Goal: Leave review/rating: Share an evaluation or opinion about a product, service, or content

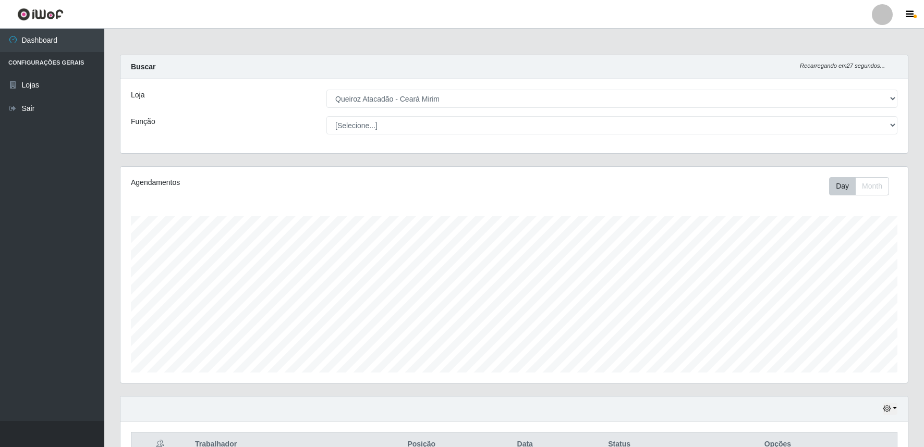
select select "465"
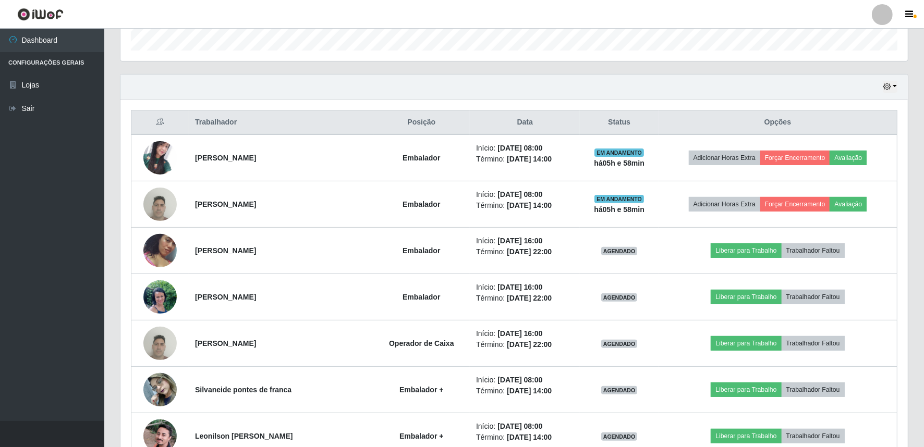
scroll to position [216, 787]
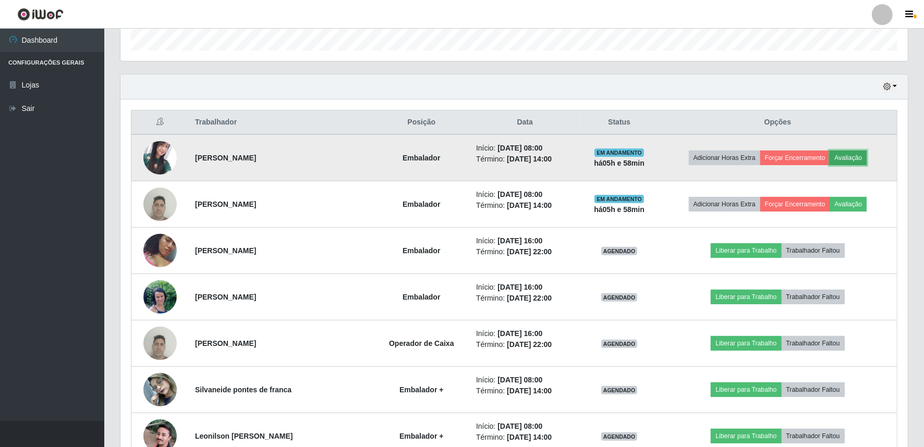
click at [855, 152] on button "Avaliação" at bounding box center [847, 158] width 37 height 15
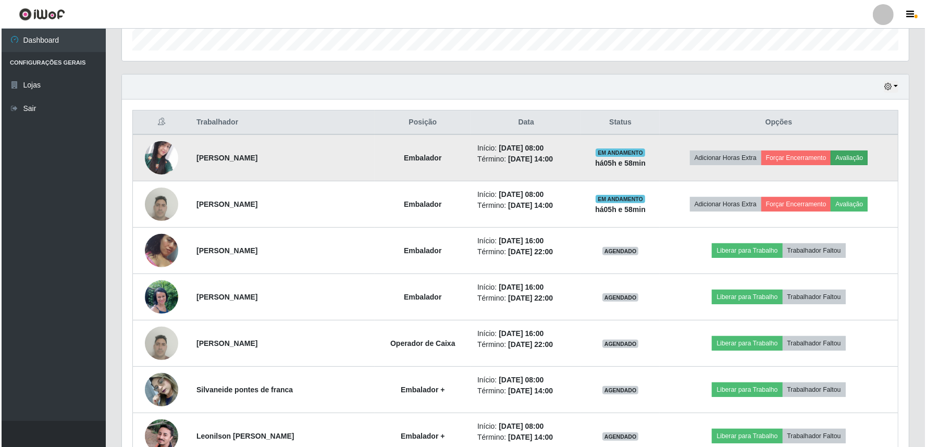
scroll to position [216, 780]
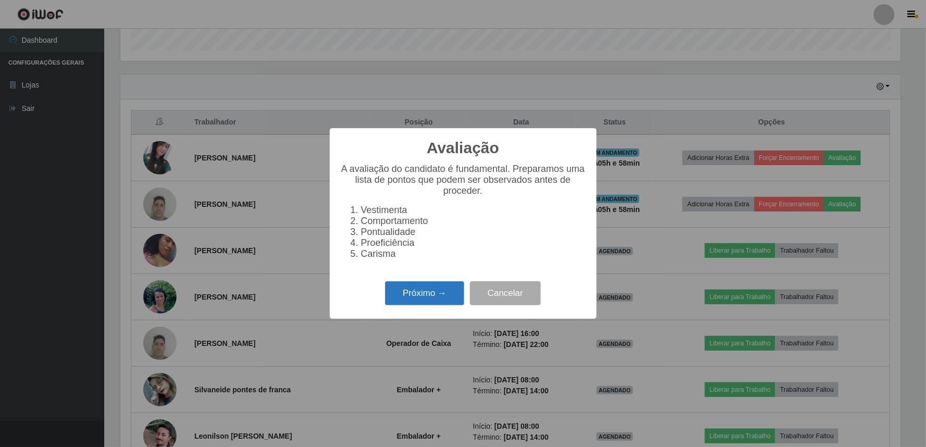
click at [423, 301] on button "Próximo →" at bounding box center [424, 293] width 79 height 24
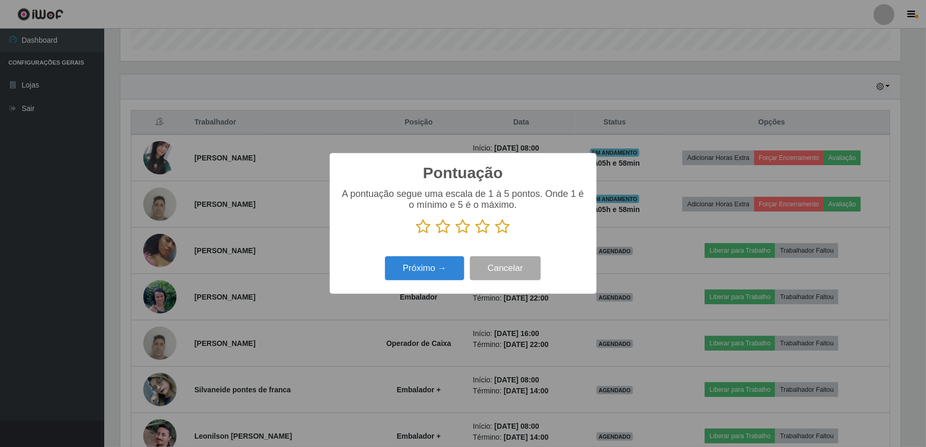
scroll to position [520950, 520385]
click at [503, 227] on icon at bounding box center [503, 227] width 15 height 16
click at [496, 235] on input "radio" at bounding box center [496, 235] width 0 height 0
click at [417, 264] on button "Próximo →" at bounding box center [424, 268] width 79 height 24
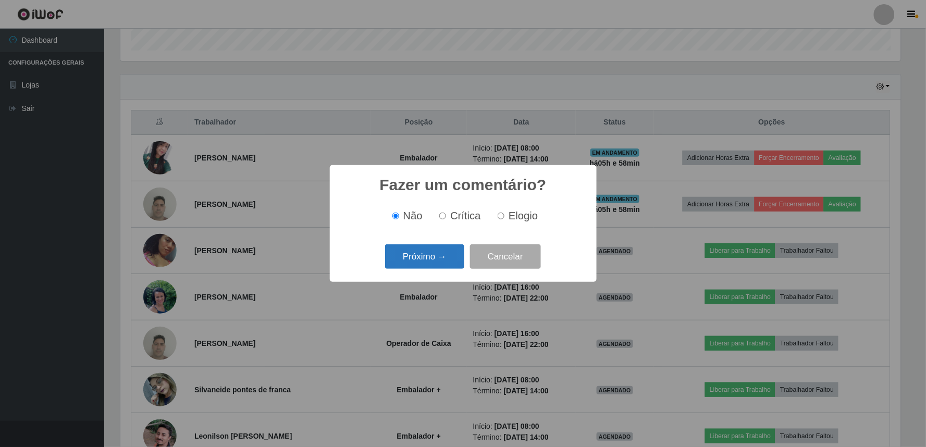
click at [417, 263] on button "Próximo →" at bounding box center [424, 256] width 79 height 24
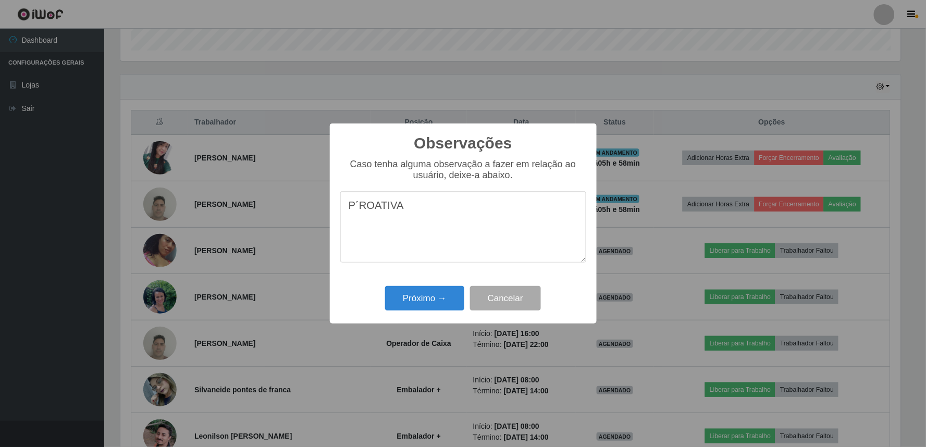
click at [356, 211] on textarea "P´ROATIVA" at bounding box center [463, 226] width 246 height 71
type textarea "PROATIVA"
click at [424, 305] on button "Próximo →" at bounding box center [424, 298] width 79 height 24
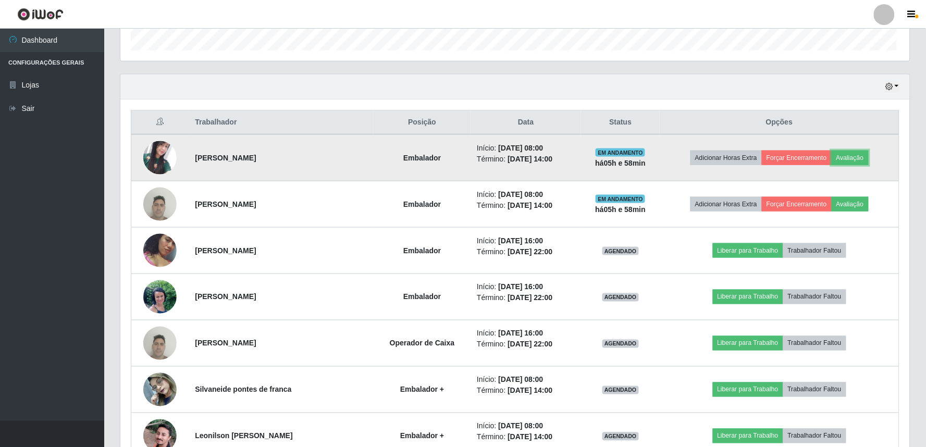
scroll to position [216, 787]
click at [761, 146] on td "Adicionar Horas Extra Forçar Encerramento Avaliação" at bounding box center [777, 157] width 239 height 47
click at [783, 156] on button "Forçar Encerramento" at bounding box center [795, 158] width 70 height 15
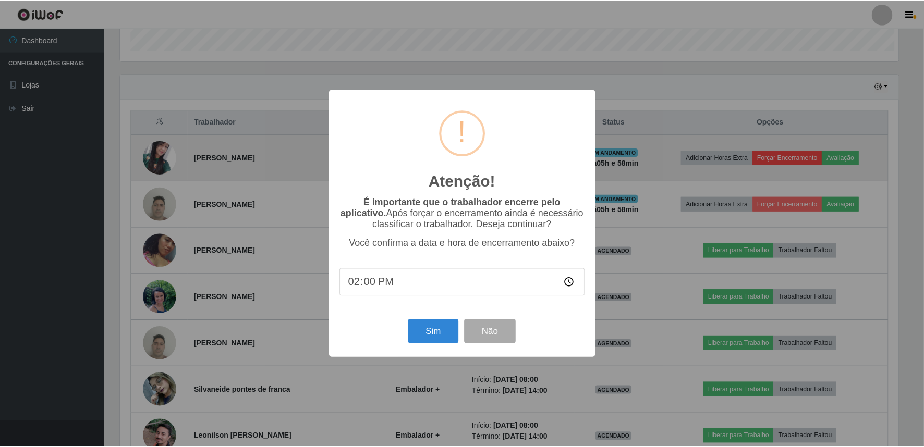
scroll to position [216, 780]
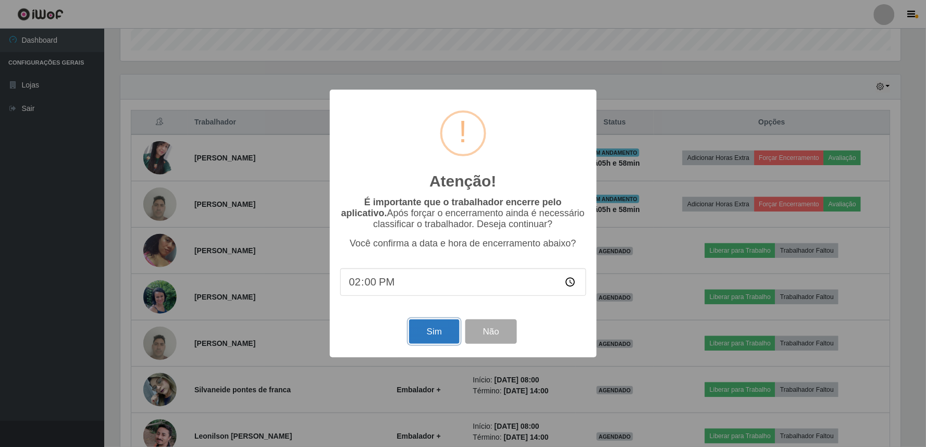
click at [430, 332] on button "Sim" at bounding box center [434, 331] width 51 height 24
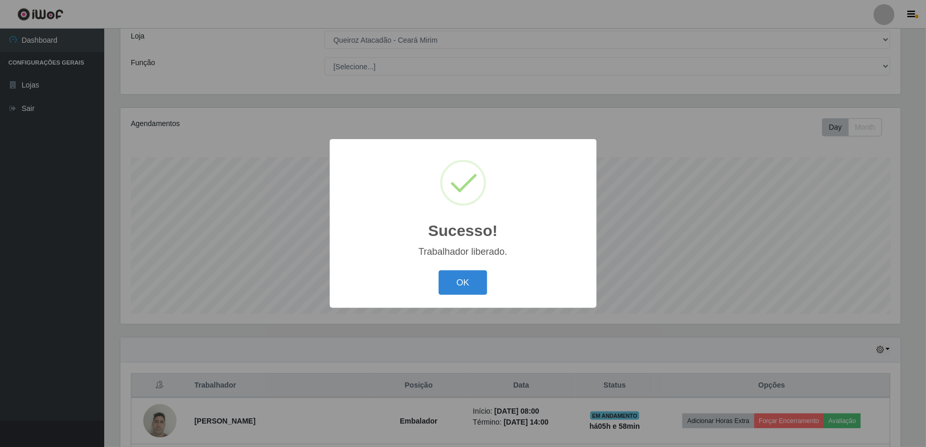
click at [488, 281] on div "OK Cancel" at bounding box center [463, 283] width 246 height 30
click at [451, 284] on button "OK" at bounding box center [463, 282] width 48 height 24
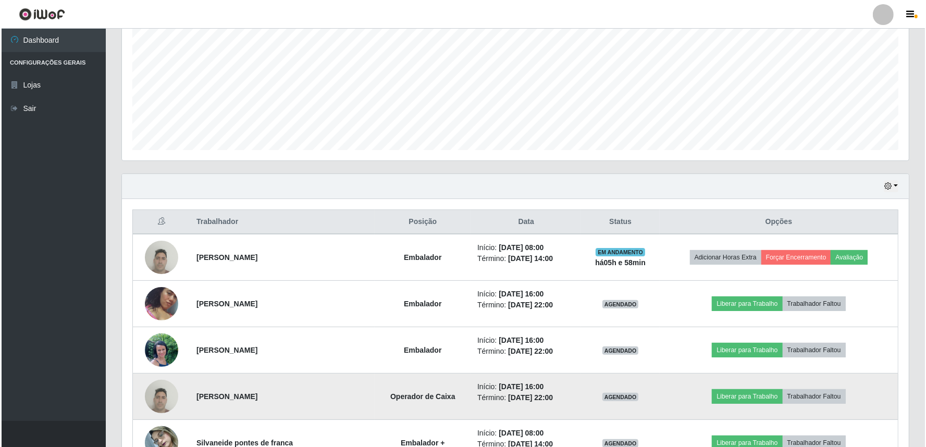
scroll to position [290, 0]
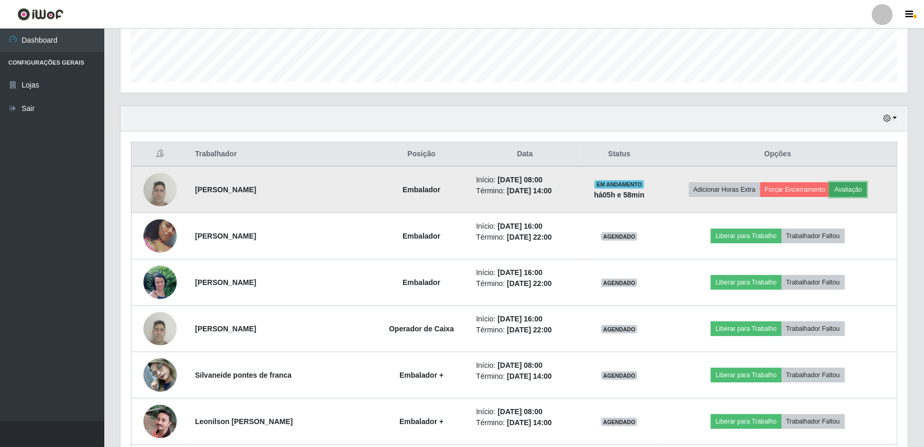
click at [859, 190] on button "Avaliação" at bounding box center [847, 189] width 37 height 15
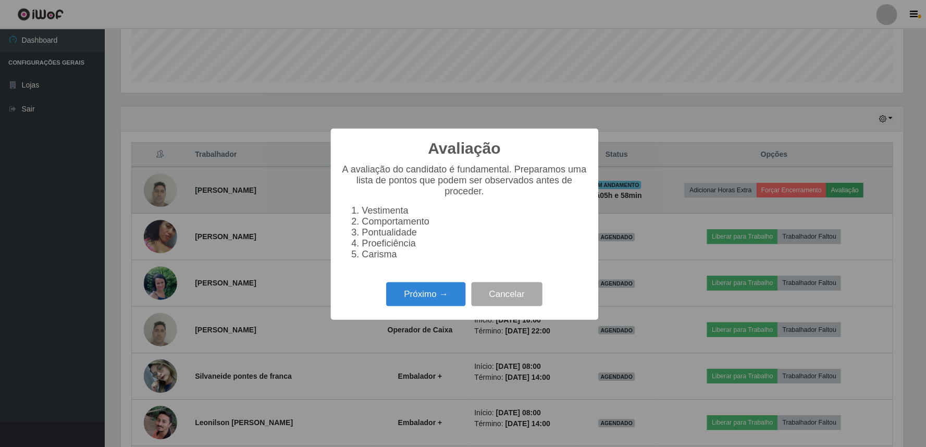
scroll to position [216, 780]
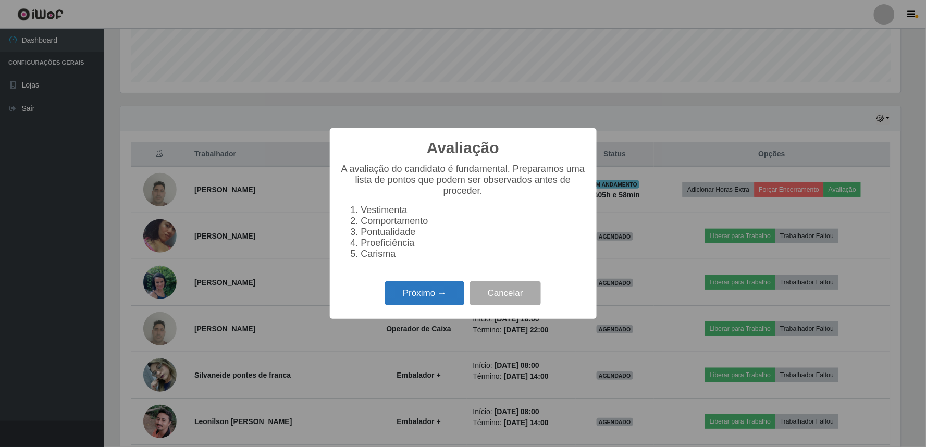
click at [443, 306] on button "Próximo →" at bounding box center [424, 293] width 79 height 24
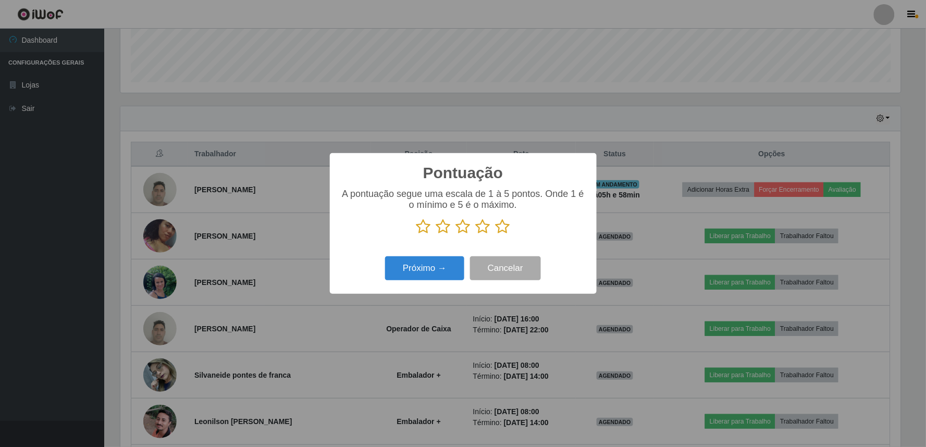
scroll to position [520950, 520385]
click at [480, 230] on icon at bounding box center [483, 227] width 15 height 16
click at [476, 235] on input "radio" at bounding box center [476, 235] width 0 height 0
click at [422, 278] on button "Próximo →" at bounding box center [424, 268] width 79 height 24
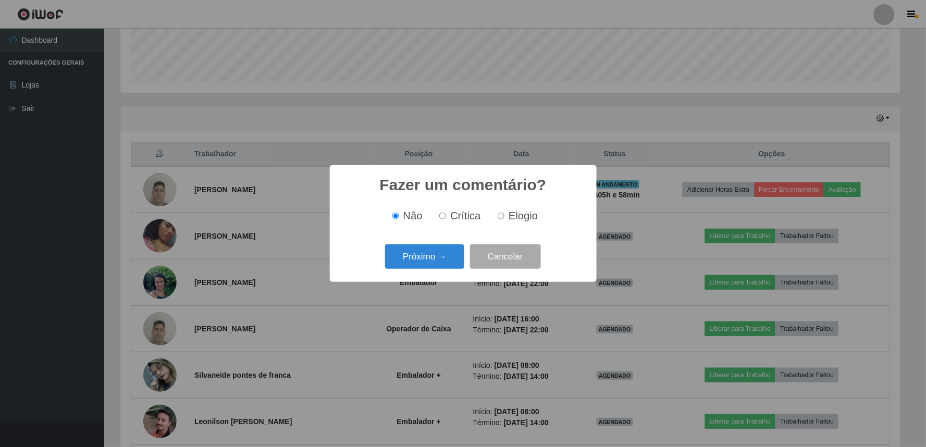
click at [438, 275] on div "Fazer um comentário? × Não Crítica Elogio Próximo → Cancelar" at bounding box center [463, 223] width 267 height 117
click at [441, 254] on button "Próximo →" at bounding box center [424, 256] width 79 height 24
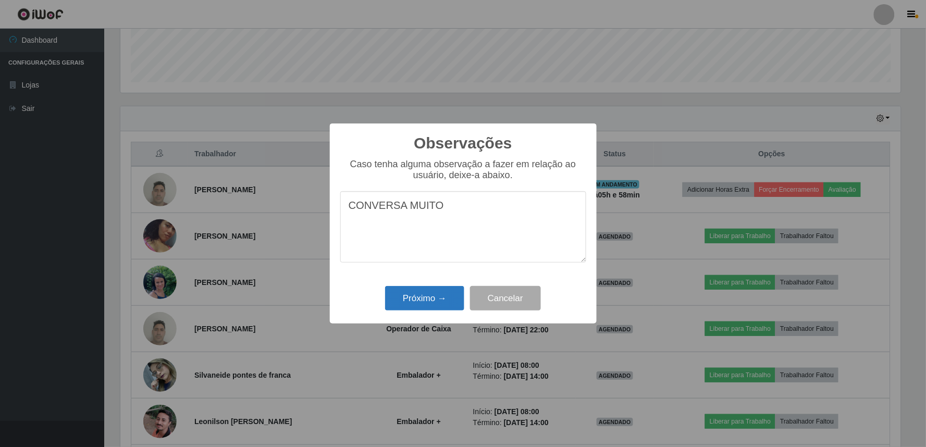
type textarea "CONVERSA MUITO"
click at [445, 299] on button "Próximo →" at bounding box center [424, 298] width 79 height 24
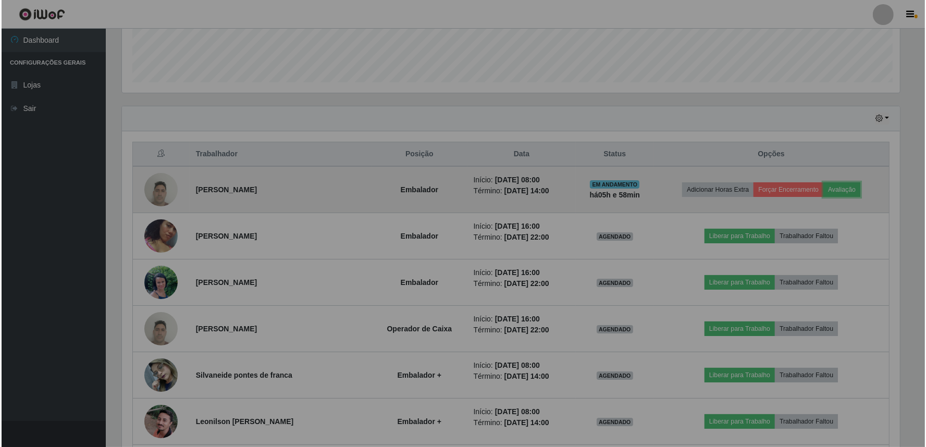
scroll to position [216, 787]
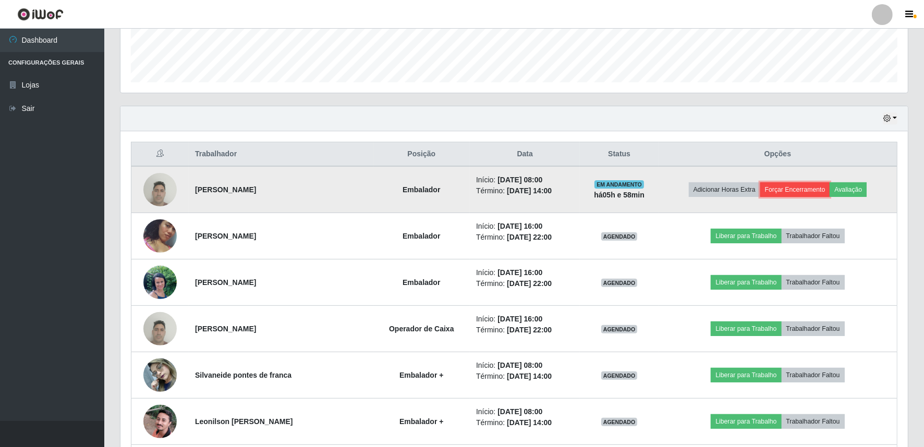
click at [804, 190] on button "Forçar Encerramento" at bounding box center [795, 189] width 70 height 15
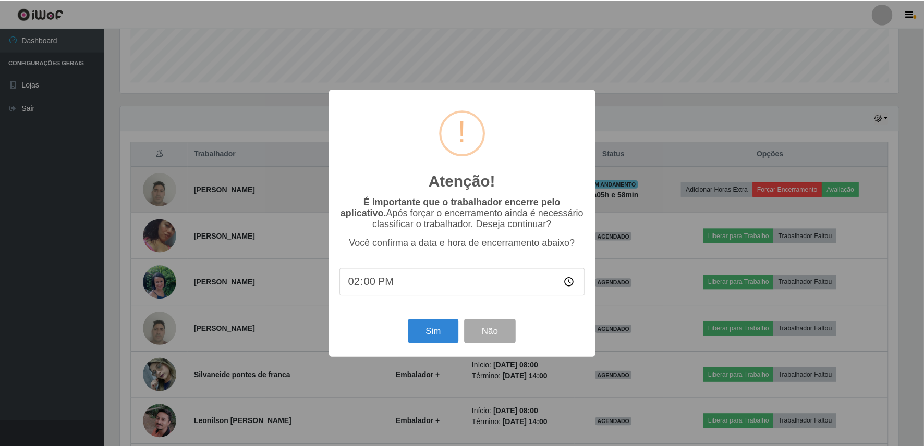
scroll to position [216, 780]
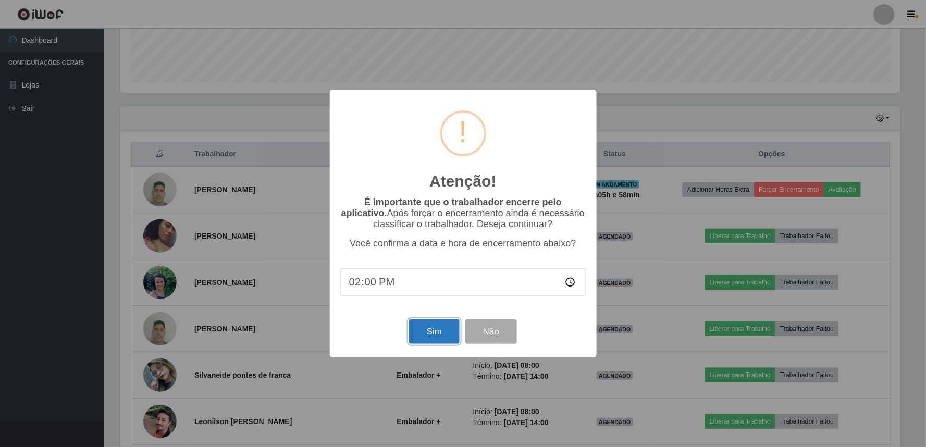
click at [423, 341] on button "Sim" at bounding box center [434, 331] width 51 height 24
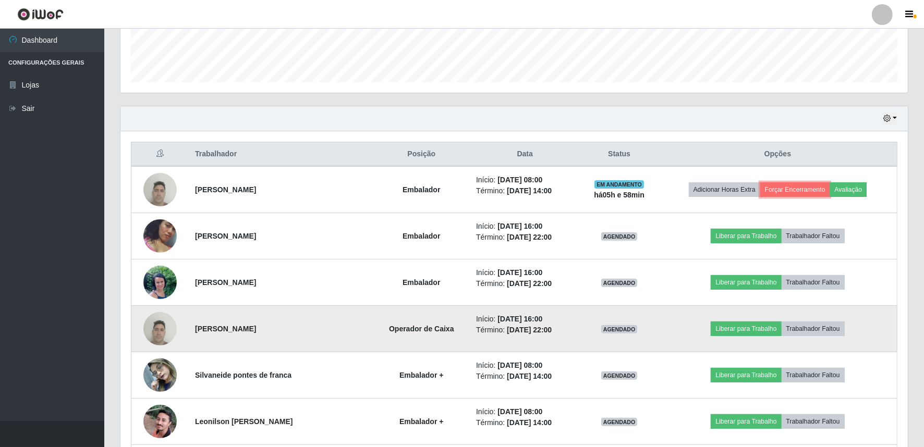
scroll to position [0, 0]
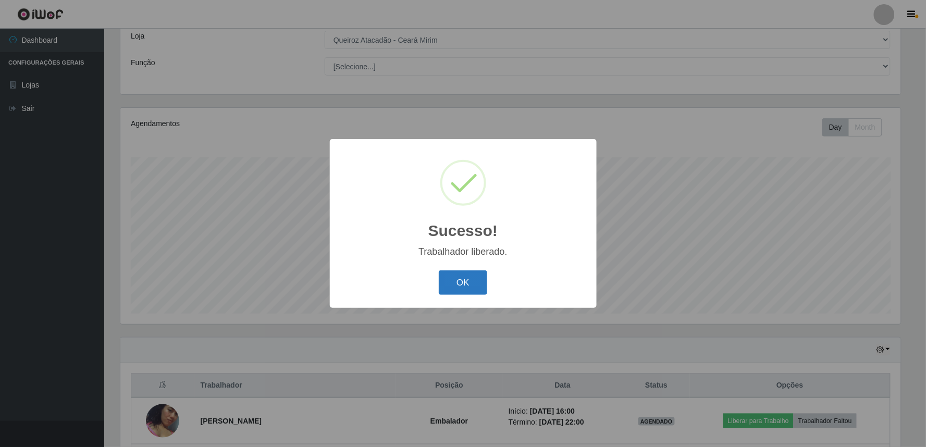
click at [457, 286] on button "OK" at bounding box center [463, 282] width 48 height 24
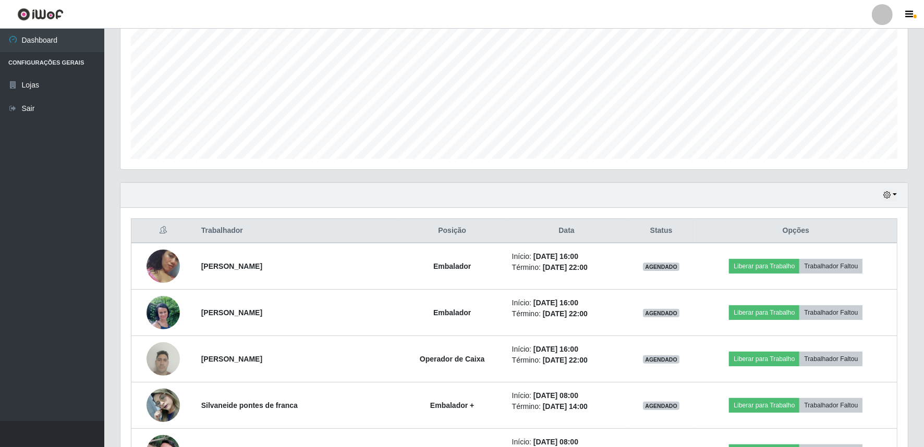
click at [908, 194] on div "Hoje 1 dia 3 dias 1 Semana Não encerrados Trabalhador Posição Data Status Opçõe…" at bounding box center [514, 386] width 804 height 409
click at [897, 195] on div "Hoje 1 dia 3 dias 1 Semana Não encerrados" at bounding box center [513, 195] width 787 height 25
click at [893, 196] on button "button" at bounding box center [889, 195] width 15 height 12
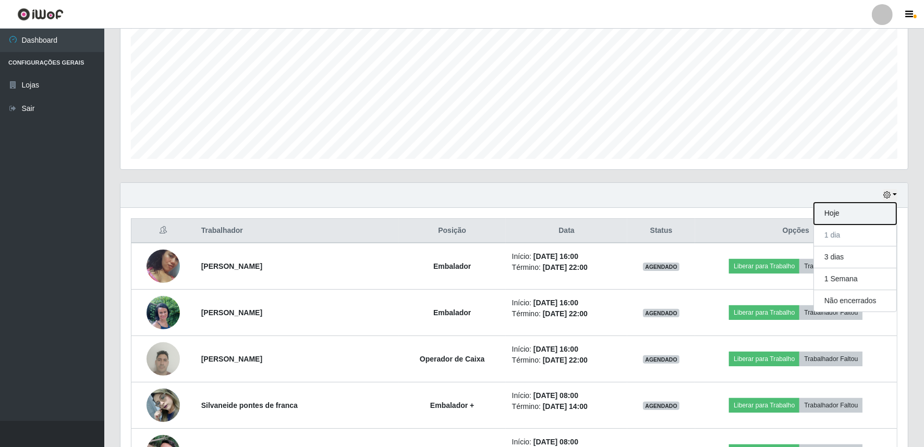
click at [851, 216] on button "Hoje" at bounding box center [855, 214] width 82 height 22
